Goal: Task Accomplishment & Management: Use online tool/utility

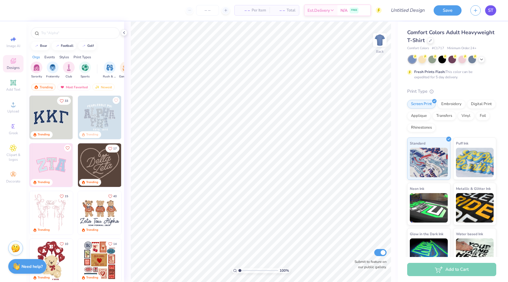
click at [493, 11] on link "ST" at bounding box center [490, 10] width 11 height 10
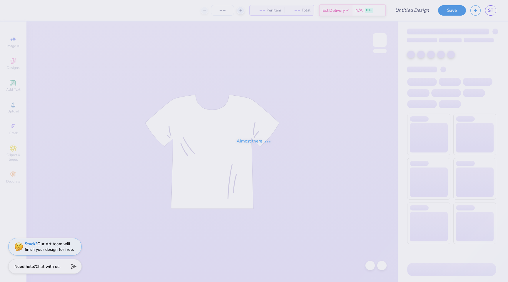
type input "SDT CRUSH HAT"
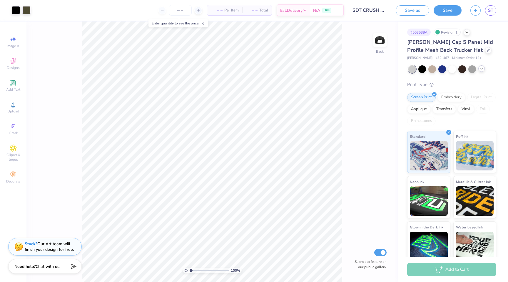
click at [481, 70] on icon at bounding box center [481, 68] width 5 height 5
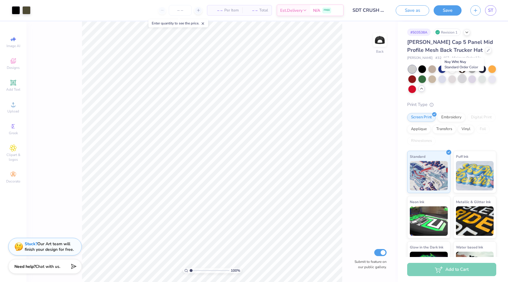
scroll to position [4, 0]
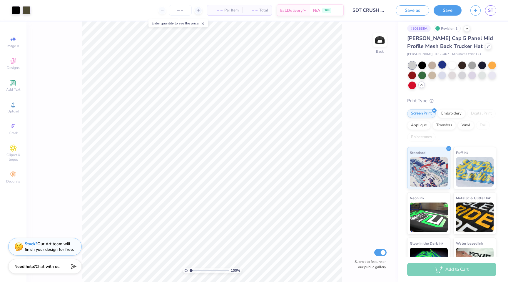
click at [443, 64] on div at bounding box center [442, 65] width 8 height 8
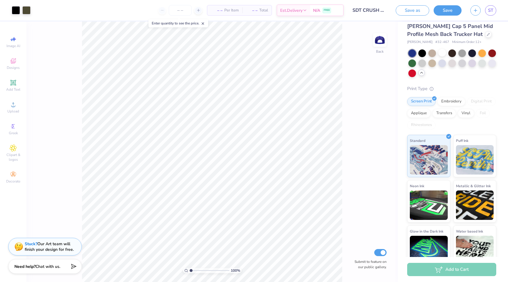
scroll to position [16, 0]
click at [485, 35] on div at bounding box center [488, 33] width 6 height 6
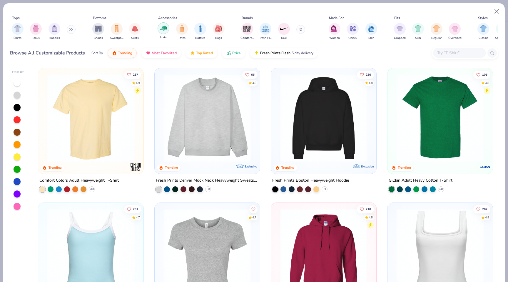
click at [165, 29] on img "filter for Hats" at bounding box center [163, 28] width 7 height 7
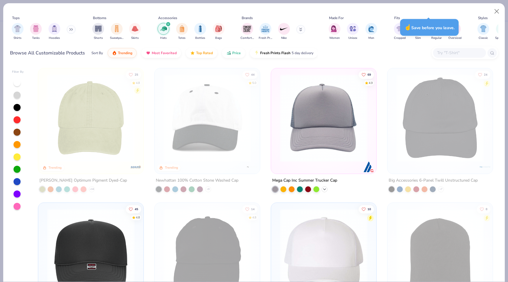
click at [324, 188] on icon at bounding box center [324, 189] width 5 height 5
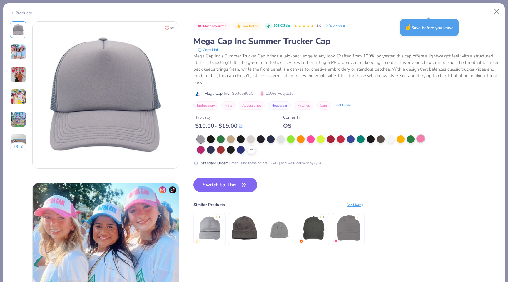
click at [420, 137] on div at bounding box center [421, 139] width 8 height 8
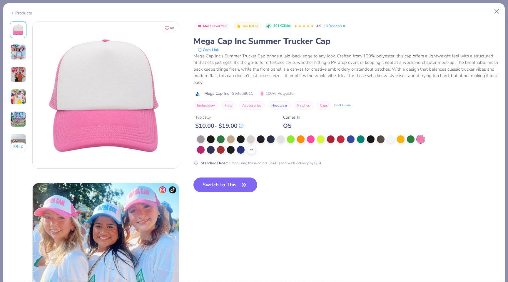
click at [504, 11] on div "Products" at bounding box center [253, 10] width 501 height 15
click at [498, 11] on button "Close" at bounding box center [496, 11] width 11 height 11
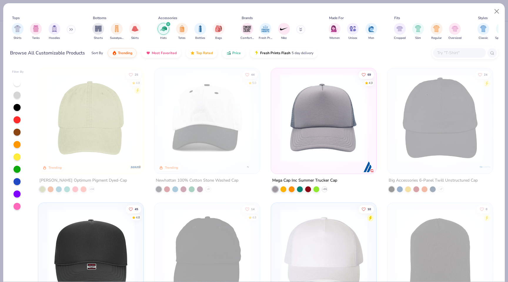
scroll to position [7, 0]
click at [498, 11] on button "Close" at bounding box center [496, 11] width 11 height 11
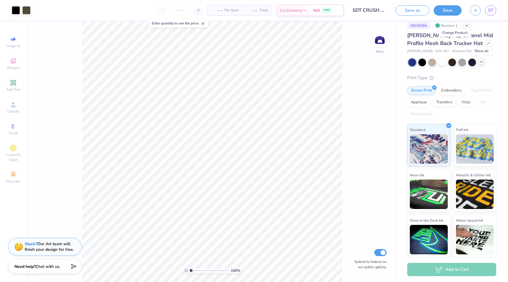
click at [481, 63] on icon at bounding box center [481, 61] width 5 height 5
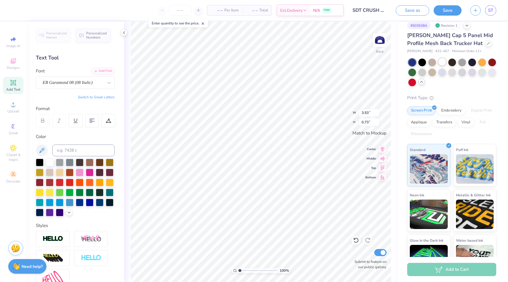
click at [443, 62] on div at bounding box center [442, 62] width 8 height 8
click at [445, 58] on div at bounding box center [442, 62] width 8 height 8
click at [445, 59] on div at bounding box center [442, 62] width 8 height 8
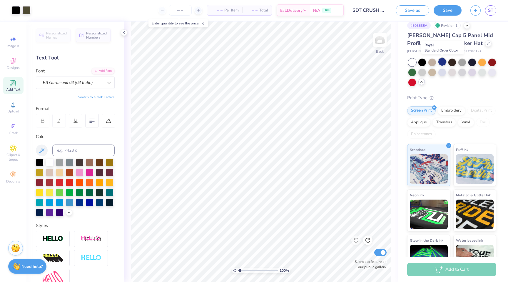
click at [446, 63] on div at bounding box center [442, 62] width 8 height 8
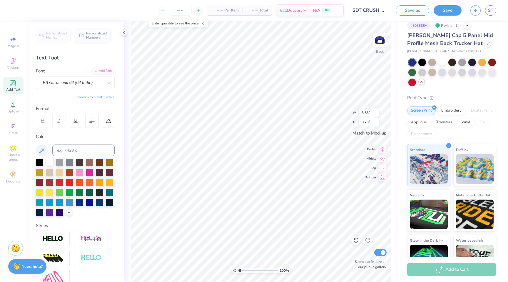
click at [51, 161] on div at bounding box center [50, 162] width 8 height 8
type input "1.57"
type input "0.32"
click at [49, 164] on div at bounding box center [50, 162] width 8 height 8
type input "3.25"
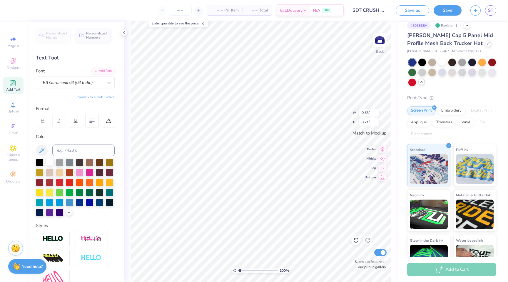
click at [49, 160] on div at bounding box center [50, 162] width 8 height 8
type input "0.73"
type input "0.26"
click at [52, 162] on div at bounding box center [50, 162] width 8 height 8
click at [439, 64] on div at bounding box center [442, 62] width 8 height 8
